Goal: Navigation & Orientation: Find specific page/section

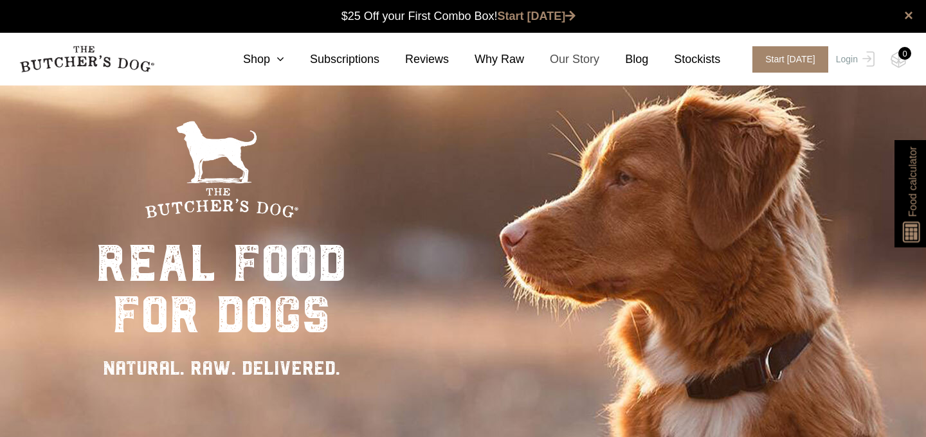
click at [572, 62] on link "Our Story" at bounding box center [561, 59] width 75 height 17
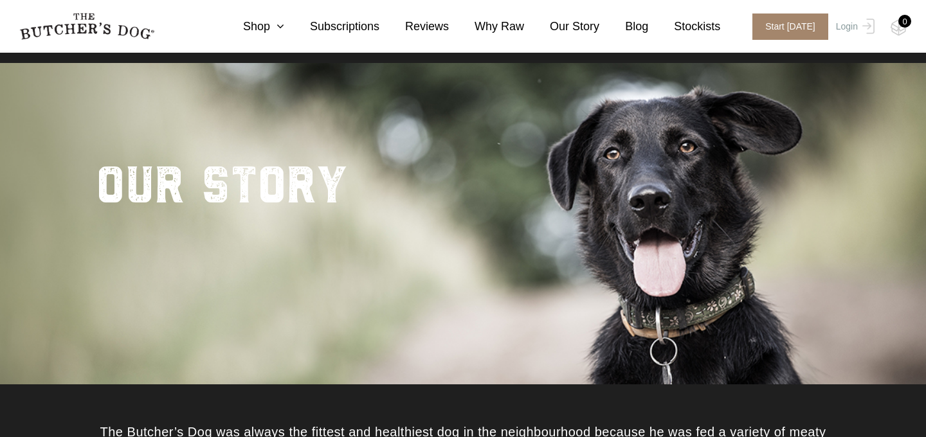
scroll to position [6, 0]
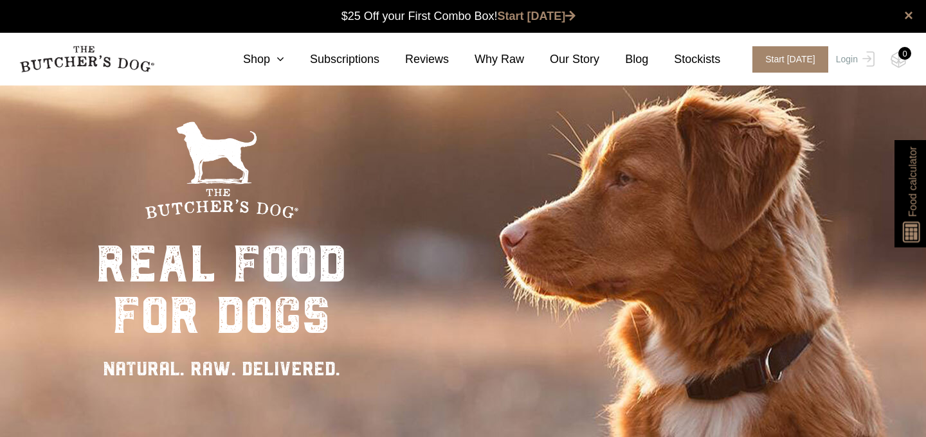
scroll to position [1, 0]
click at [638, 57] on link "Blog" at bounding box center [623, 59] width 49 height 17
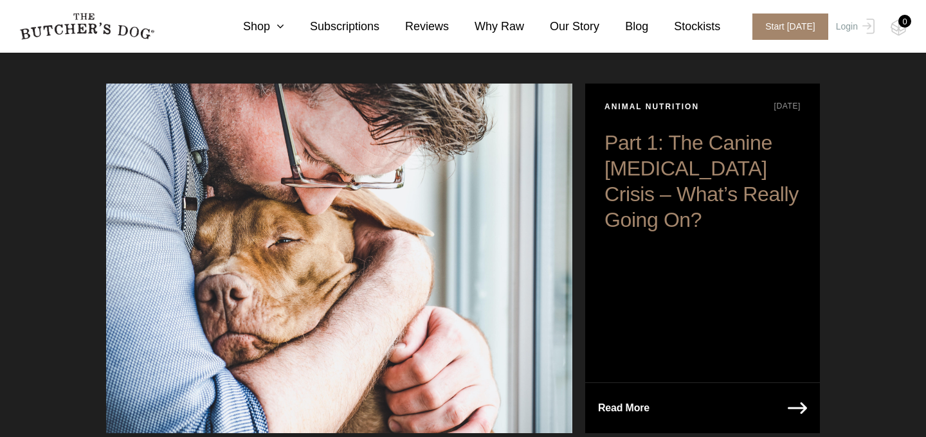
scroll to position [109, 0]
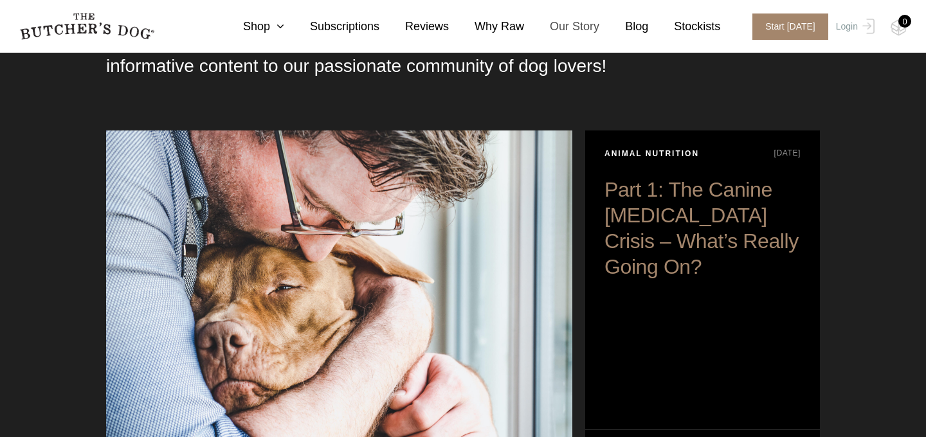
click at [571, 19] on link "Our Story" at bounding box center [561, 26] width 75 height 17
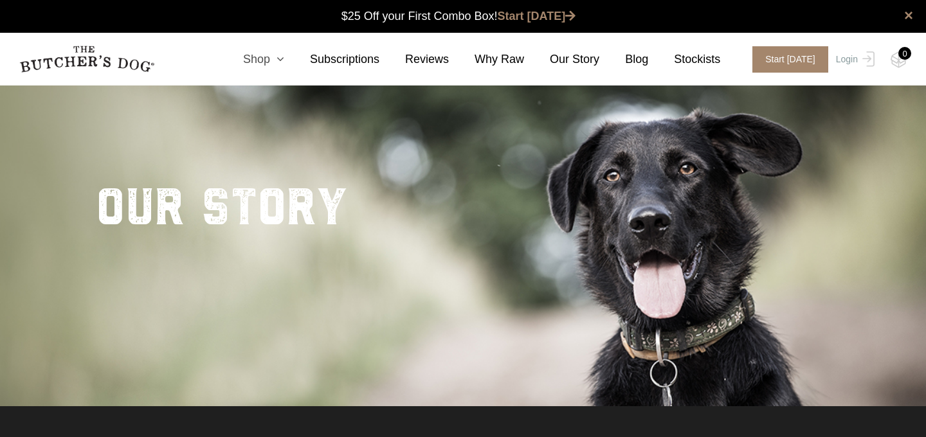
click at [258, 58] on link "Shop" at bounding box center [250, 59] width 67 height 17
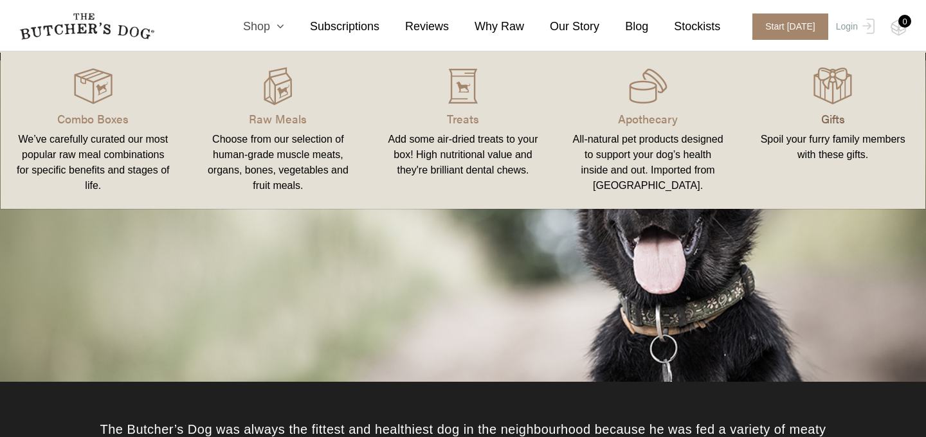
scroll to position [22, 0]
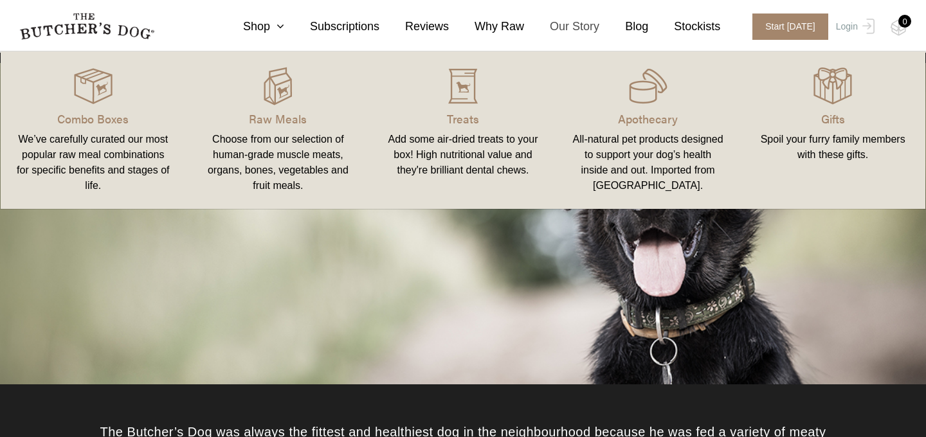
click at [570, 24] on link "Our Story" at bounding box center [561, 26] width 75 height 17
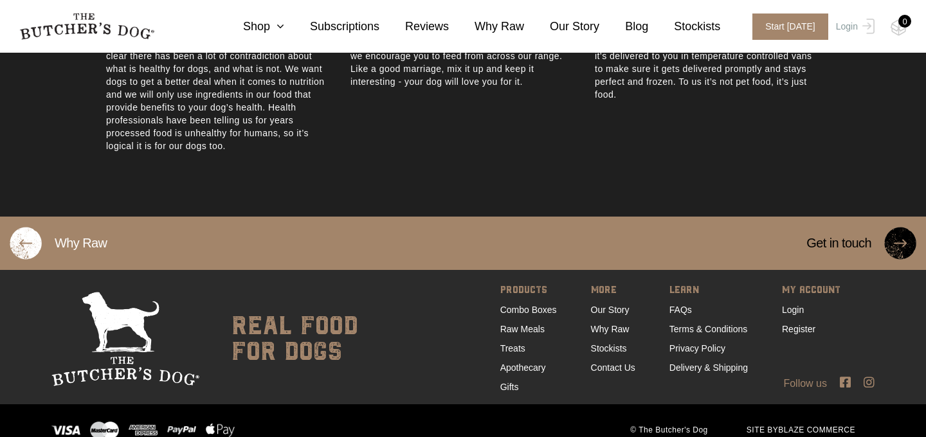
scroll to position [791, 0]
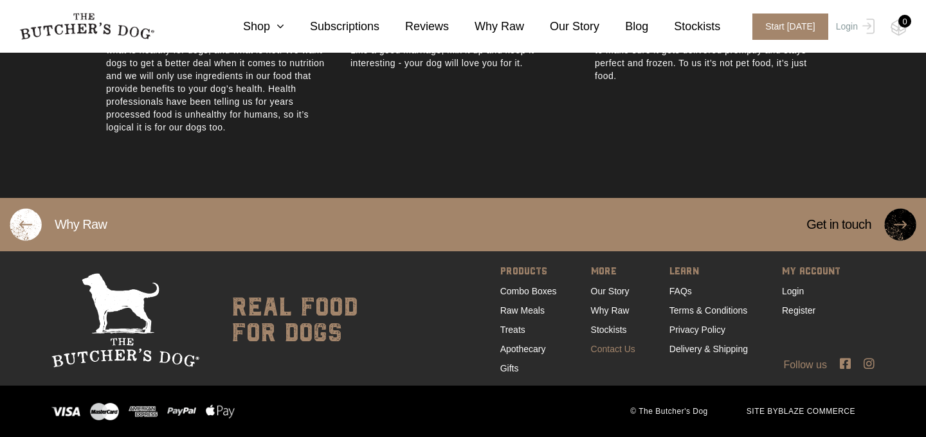
click at [604, 350] on link "Contact Us" at bounding box center [613, 349] width 44 height 10
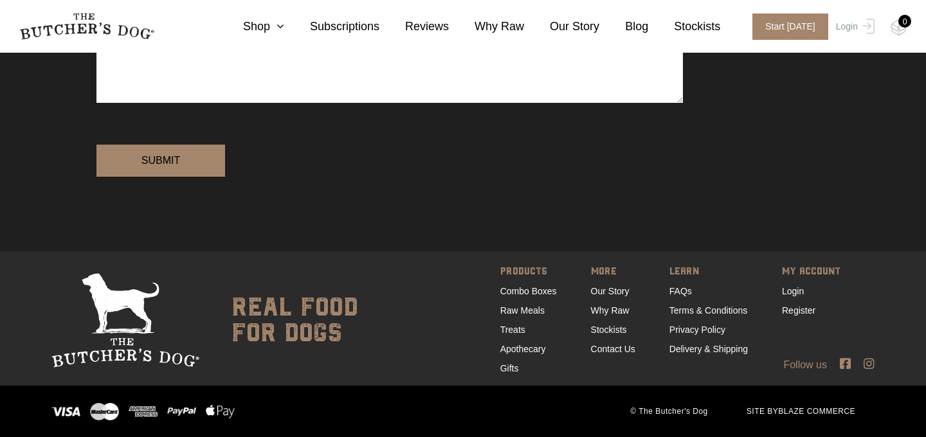
scroll to position [463, 0]
click at [680, 291] on link "FAQs" at bounding box center [680, 291] width 22 height 10
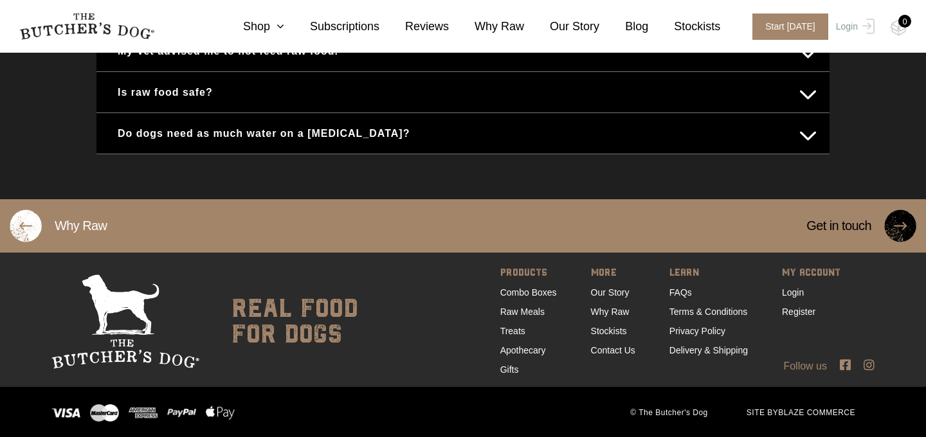
scroll to position [914, 0]
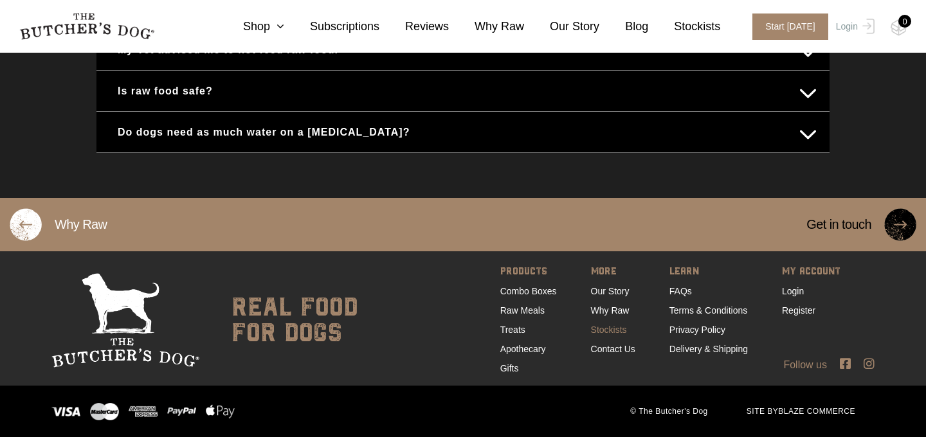
click at [602, 328] on link "Stockists" at bounding box center [609, 330] width 36 height 10
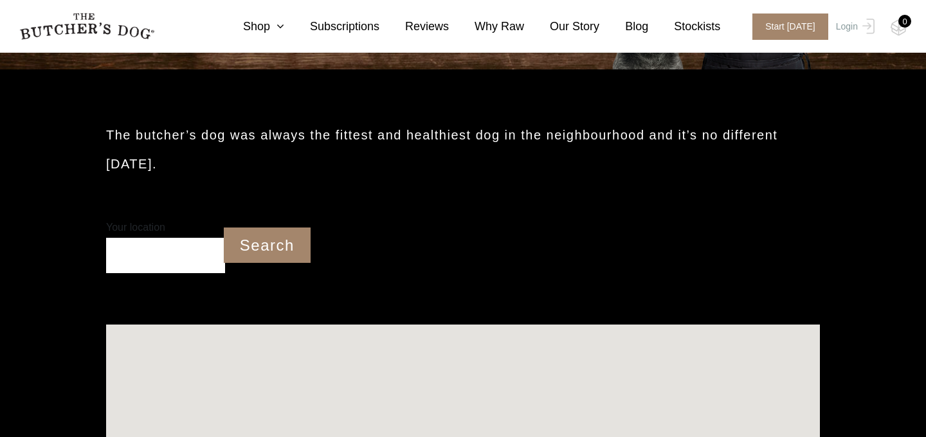
scroll to position [261, 0]
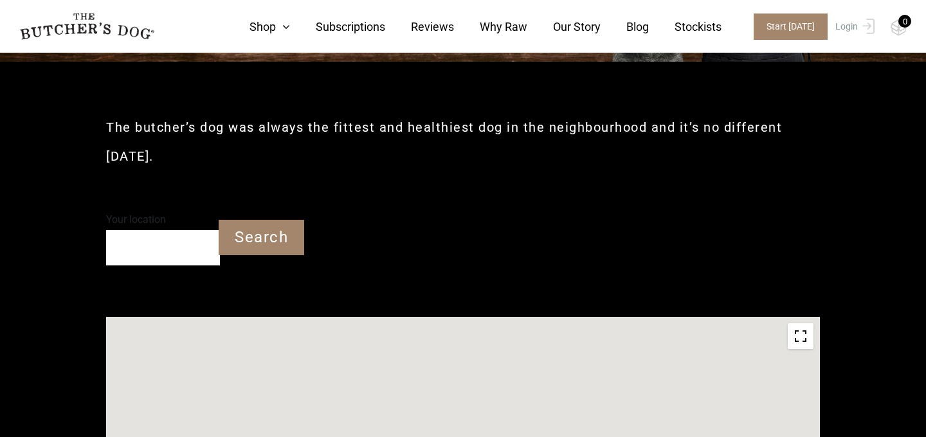
type input "3183"
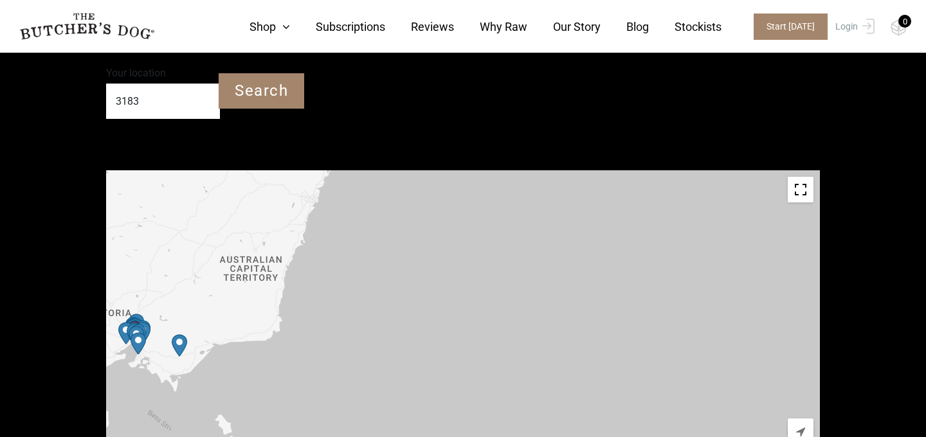
scroll to position [0, 0]
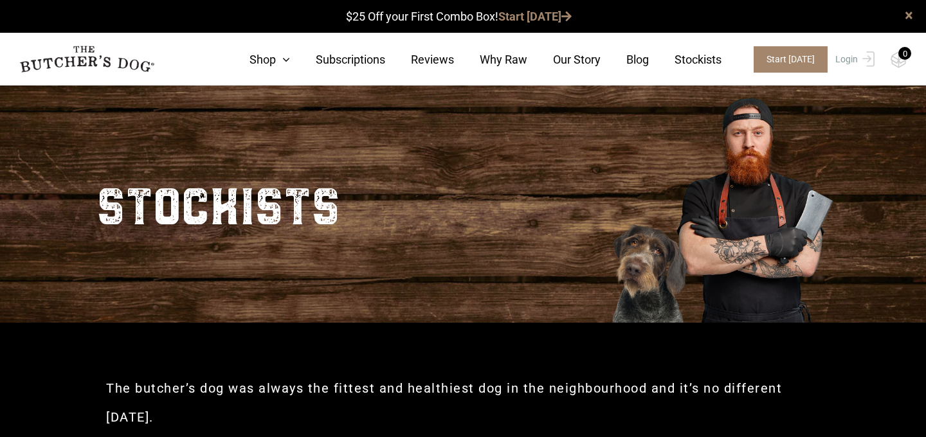
click at [442, 13] on div "× $25 Off your First Combo Box! Start [DATE]" at bounding box center [463, 16] width 926 height 33
